Goal: Task Accomplishment & Management: Manage account settings

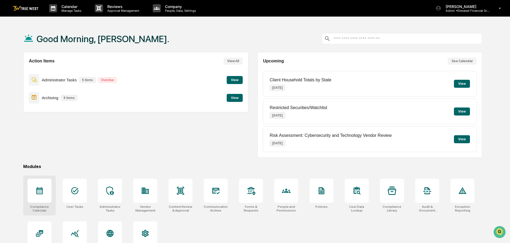
click at [38, 195] on icon at bounding box center [39, 191] width 9 height 9
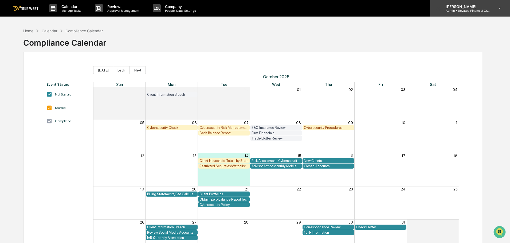
click at [467, 11] on p "Admin • Elevated Financial Group" at bounding box center [466, 11] width 50 height 4
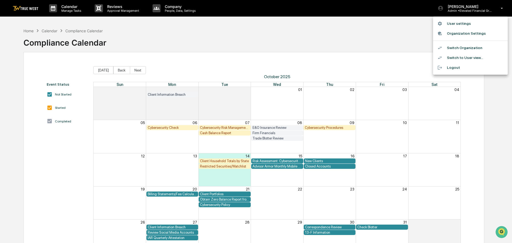
click at [462, 48] on li "Switch Organization" at bounding box center [470, 48] width 75 height 10
